Goal: Information Seeking & Learning: Find specific fact

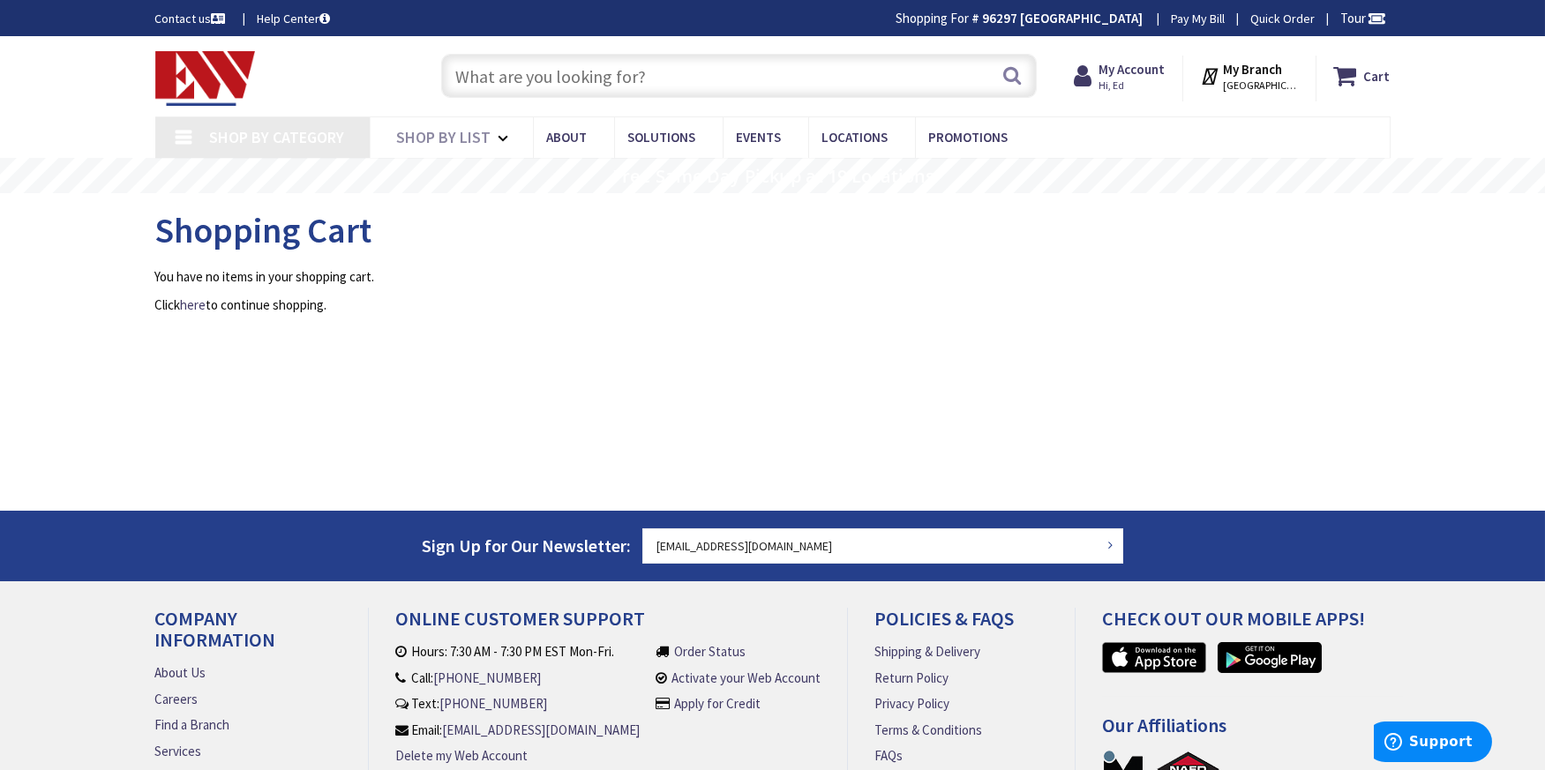
click at [505, 79] on input "text" at bounding box center [738, 76] width 595 height 44
click at [490, 79] on input "text" at bounding box center [738, 76] width 595 height 44
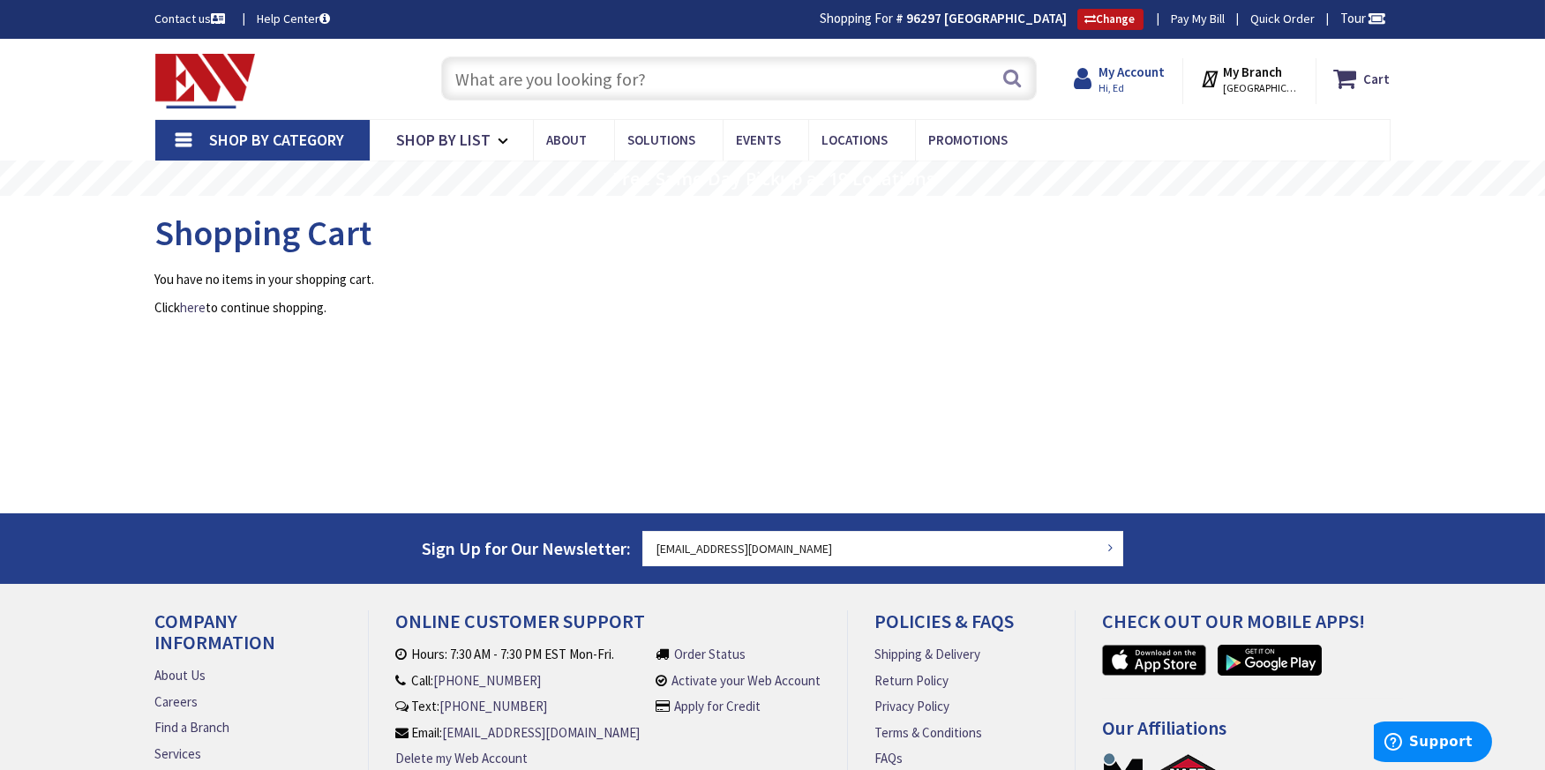
type input "[GEOGRAPHIC_DATA], [GEOGRAPHIC_DATA]"
click at [622, 79] on input "text" at bounding box center [738, 78] width 595 height 44
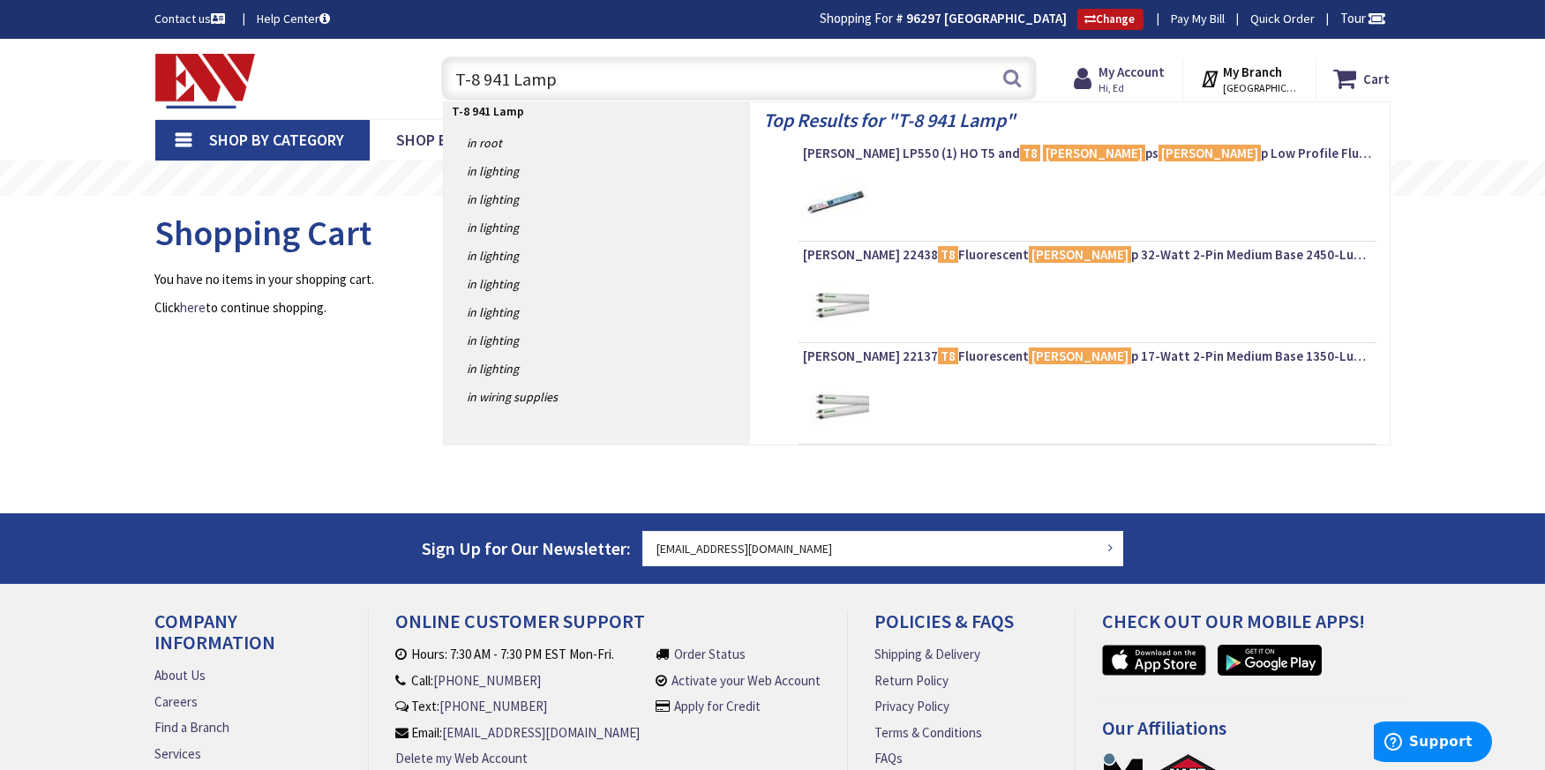
type input "T-8 941 Lamps"
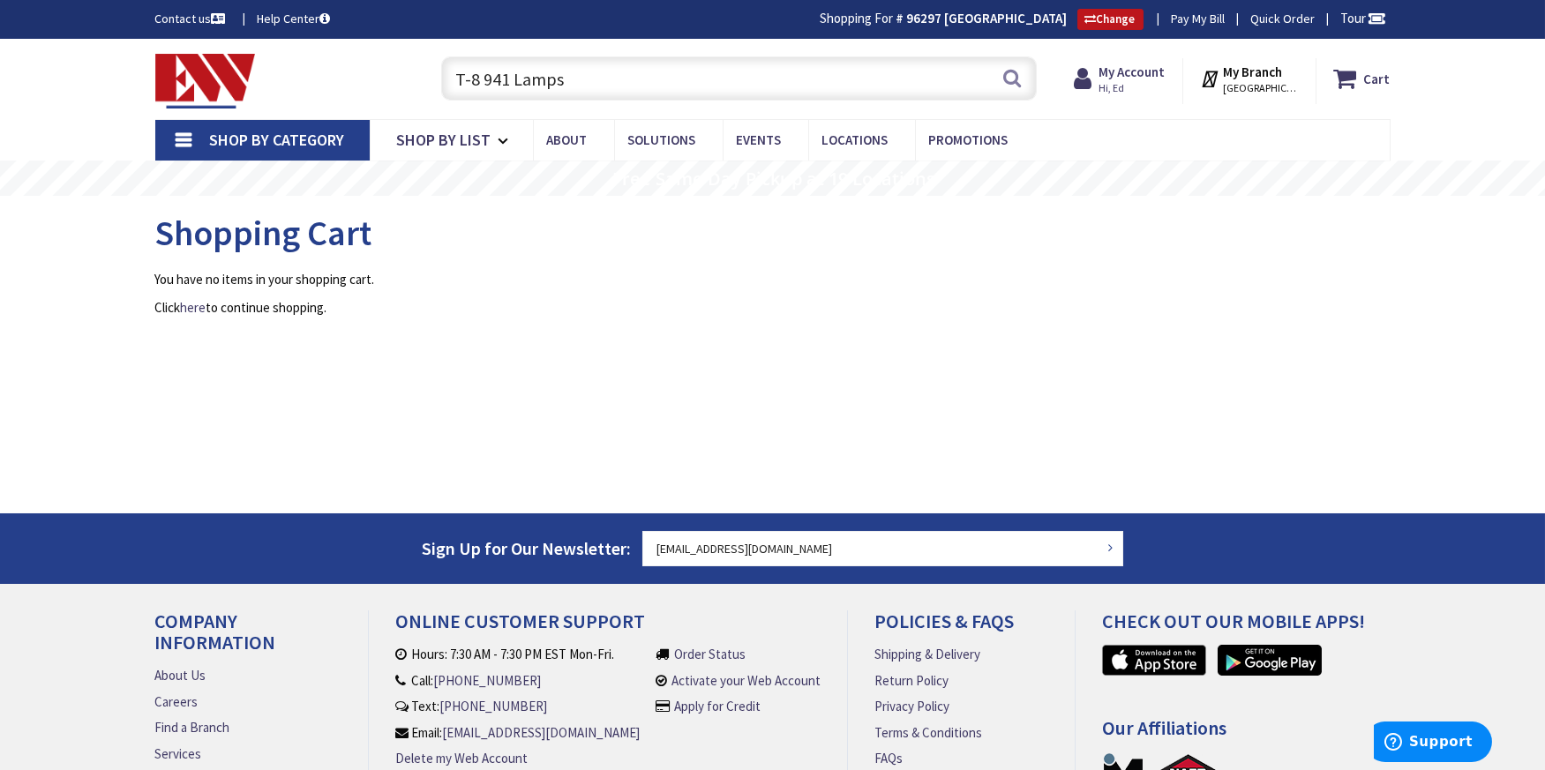
click at [481, 79] on input "T-8 941 Lamps" at bounding box center [738, 78] width 595 height 44
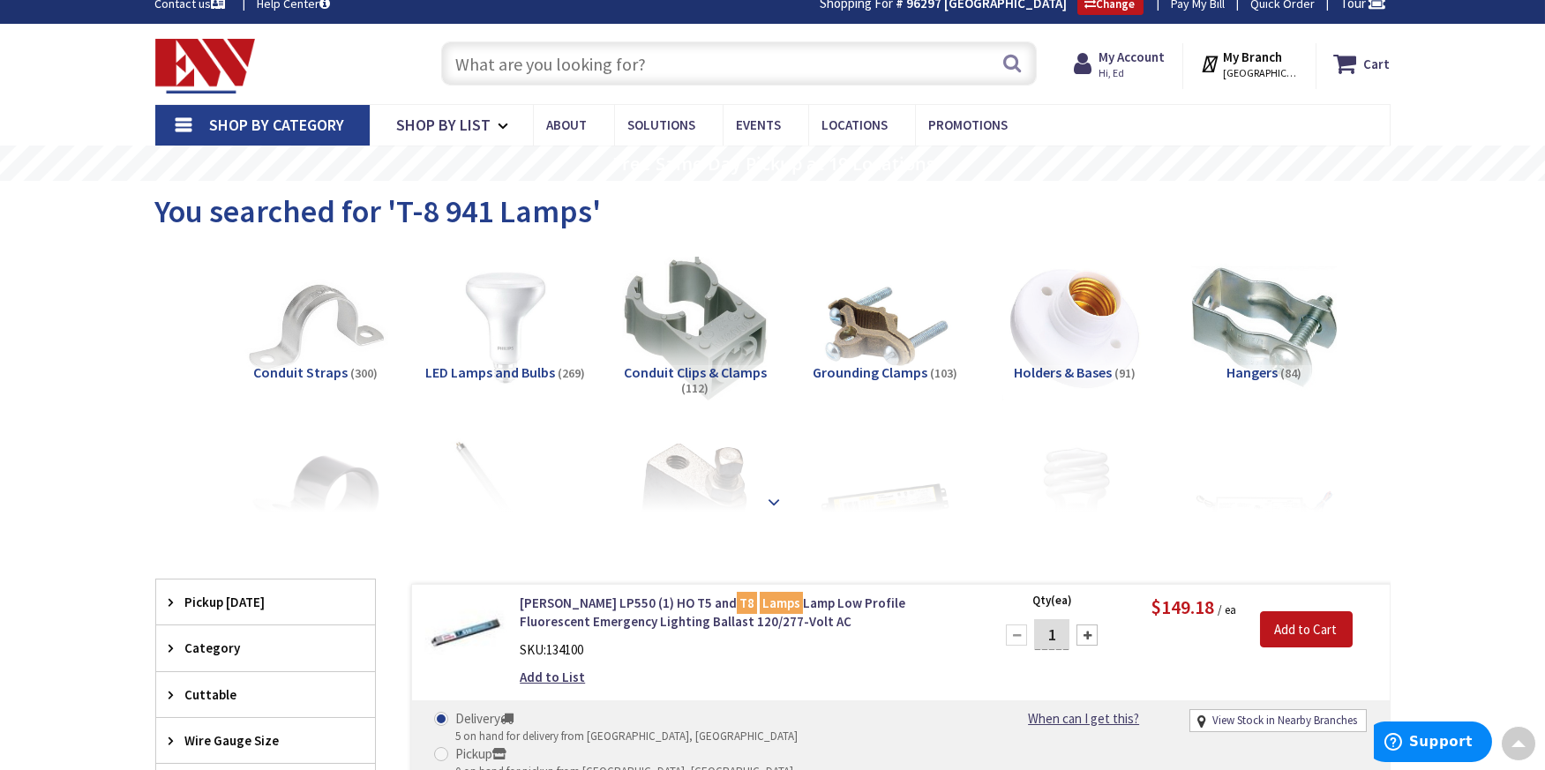
scroll to position [2, 0]
